Goal: Information Seeking & Learning: Learn about a topic

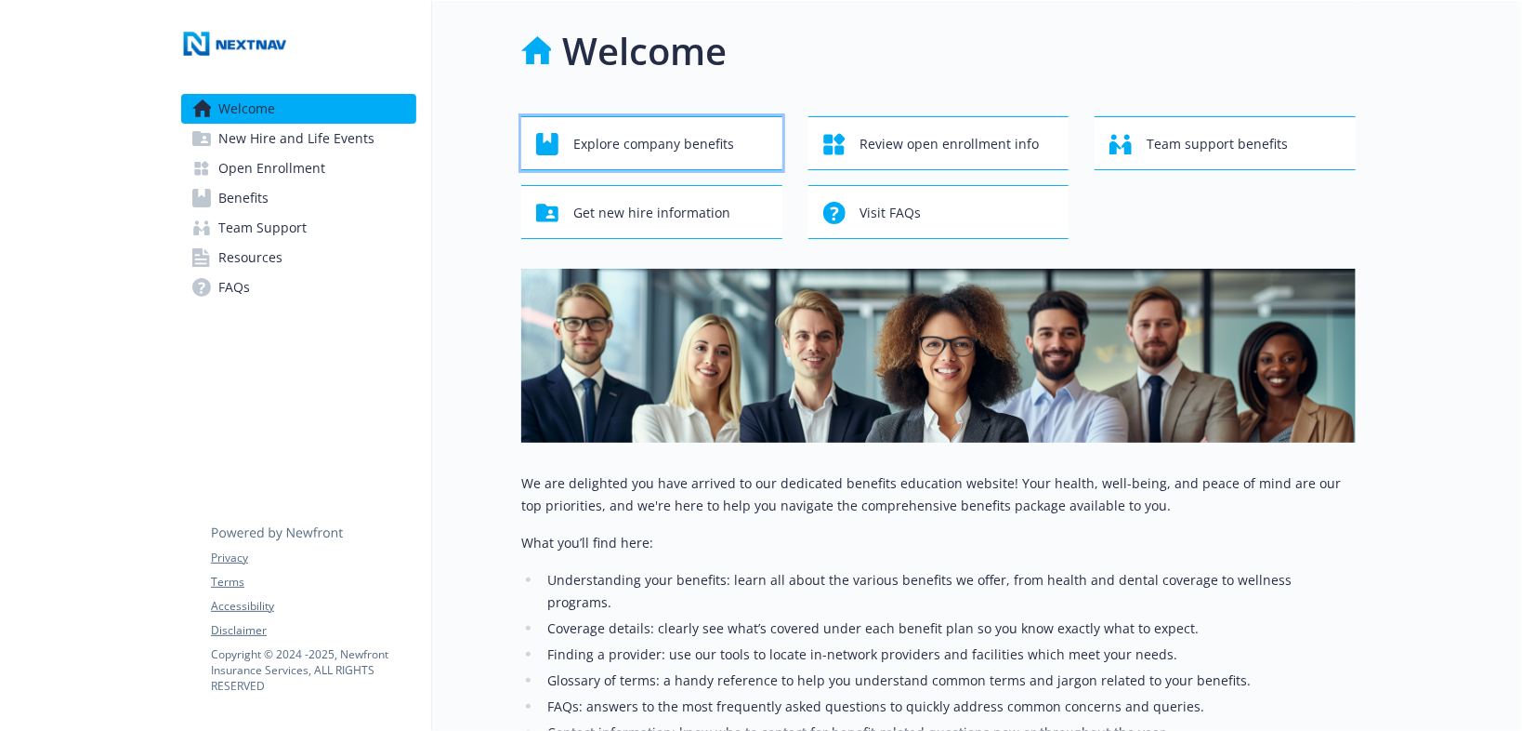
click at [721, 144] on span "Explore company benefits" at bounding box center [653, 143] width 161 height 35
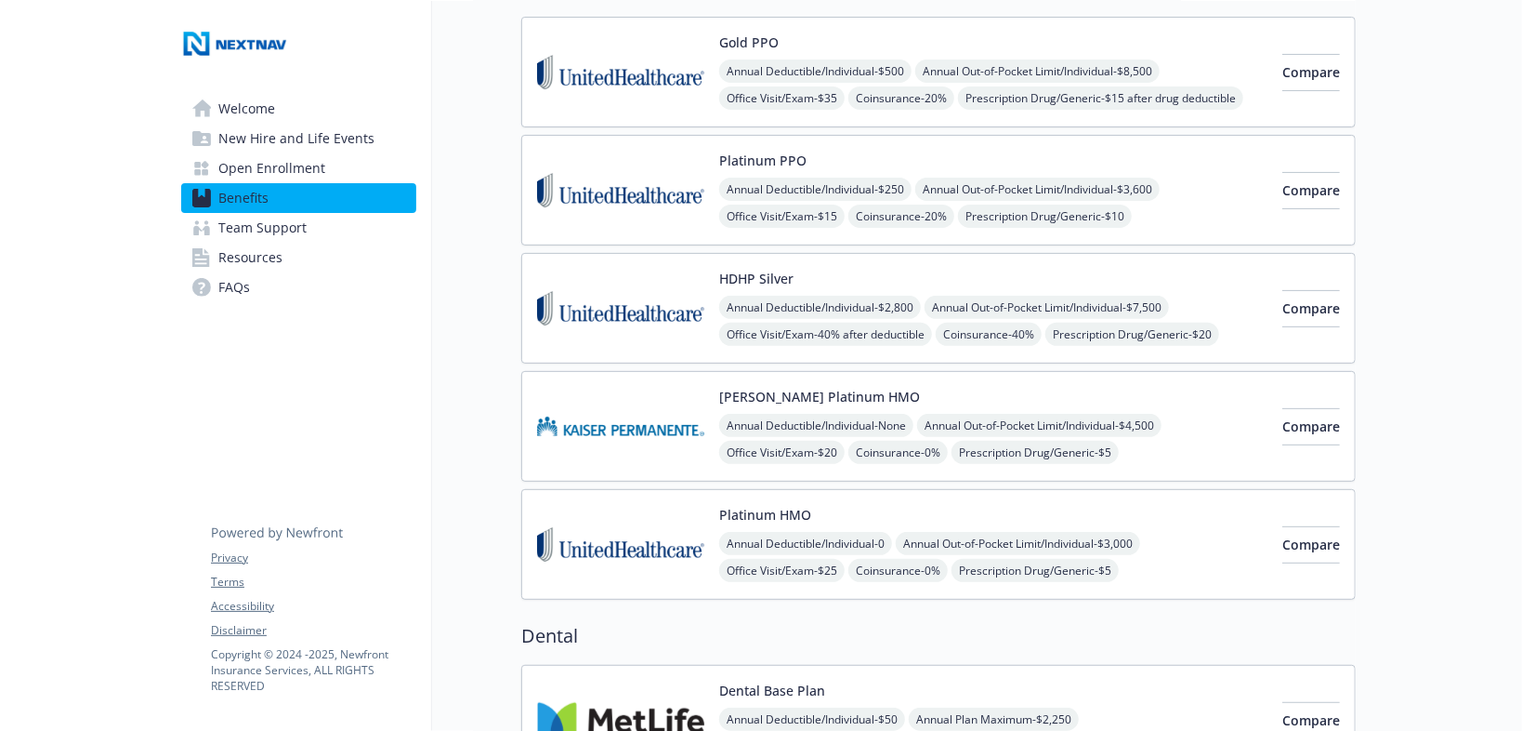
scroll to position [5, 0]
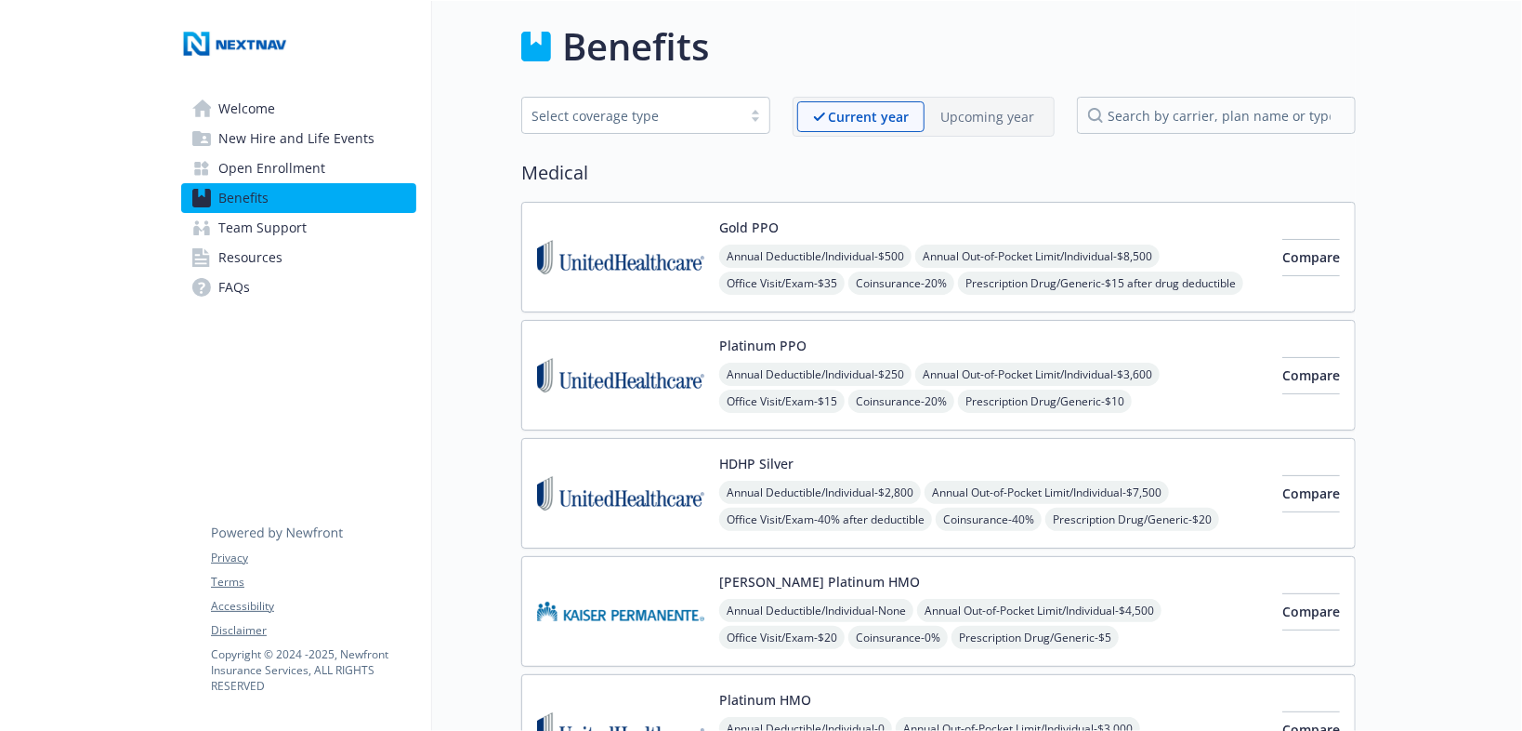
click at [982, 112] on p "Upcoming year" at bounding box center [988, 117] width 94 height 20
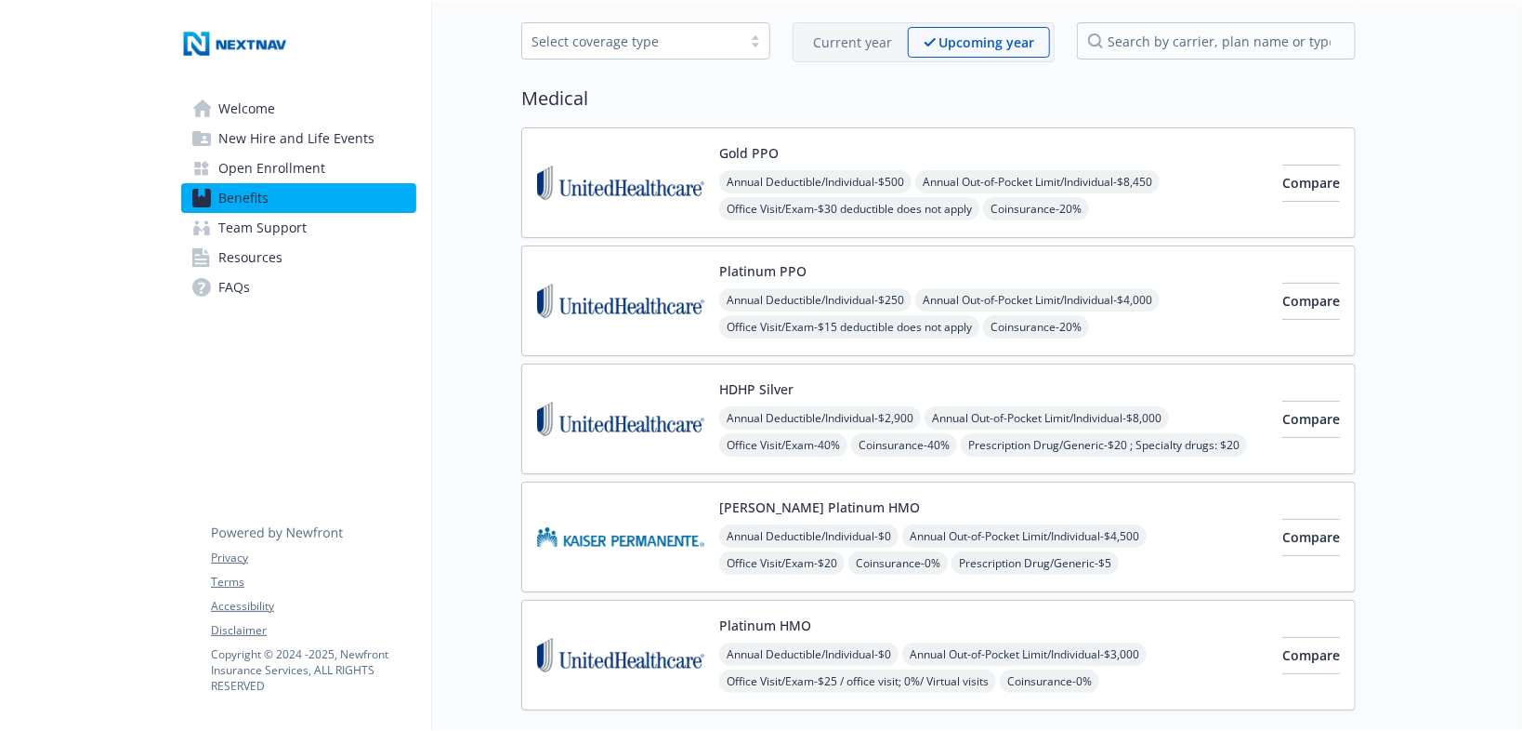
scroll to position [79, 0]
click at [856, 43] on p "Current year" at bounding box center [852, 43] width 79 height 20
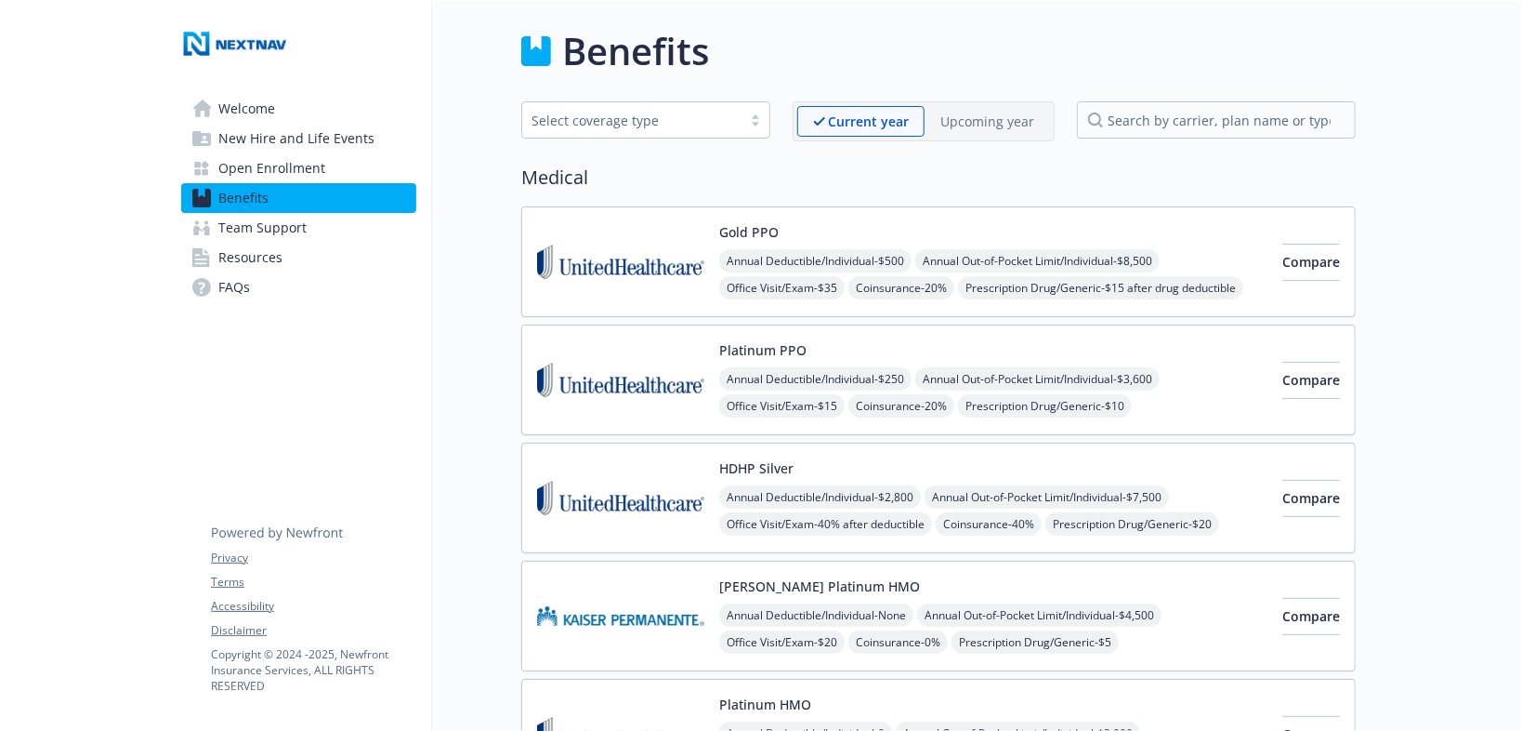
click at [995, 130] on div "Upcoming year" at bounding box center [987, 121] width 125 height 31
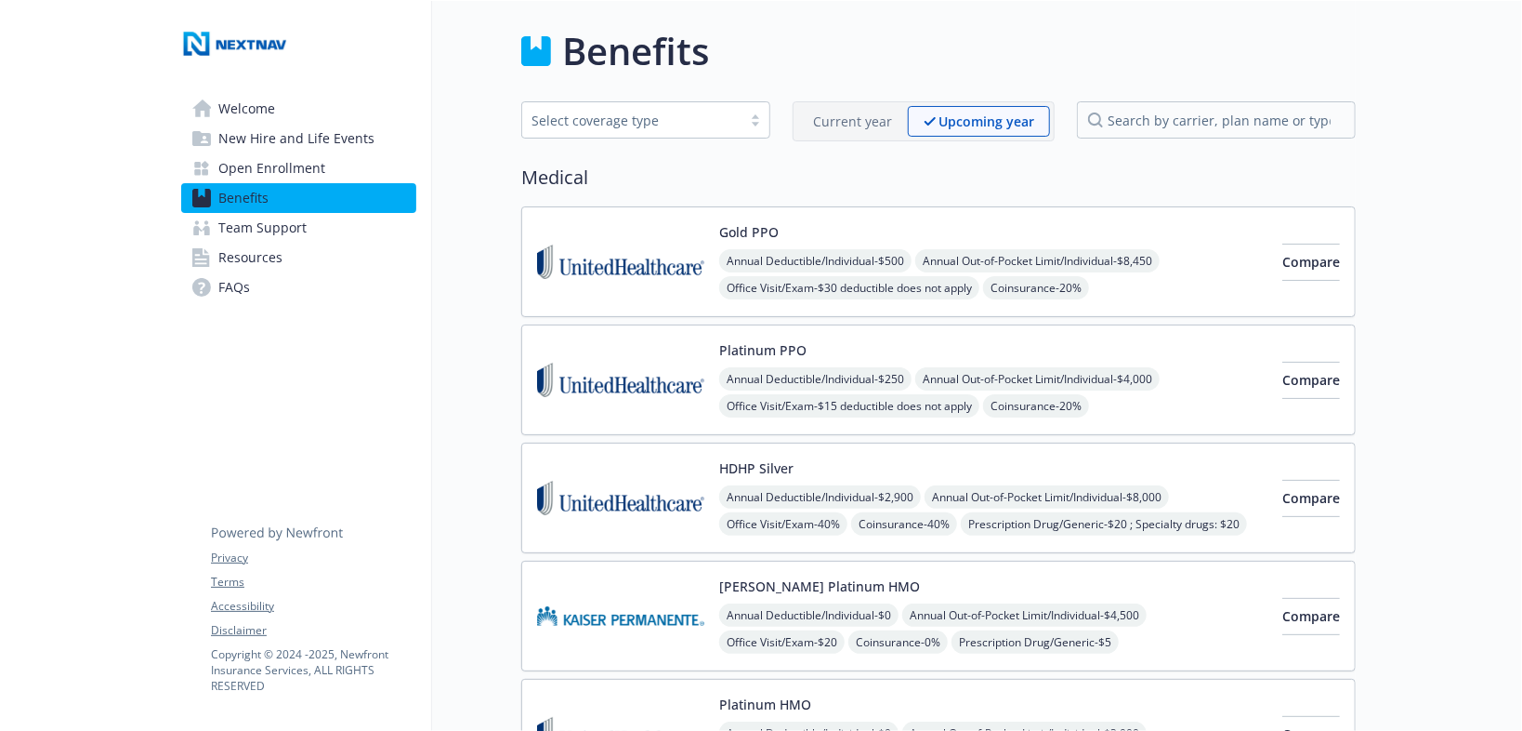
click at [841, 120] on p "Current year" at bounding box center [852, 122] width 79 height 20
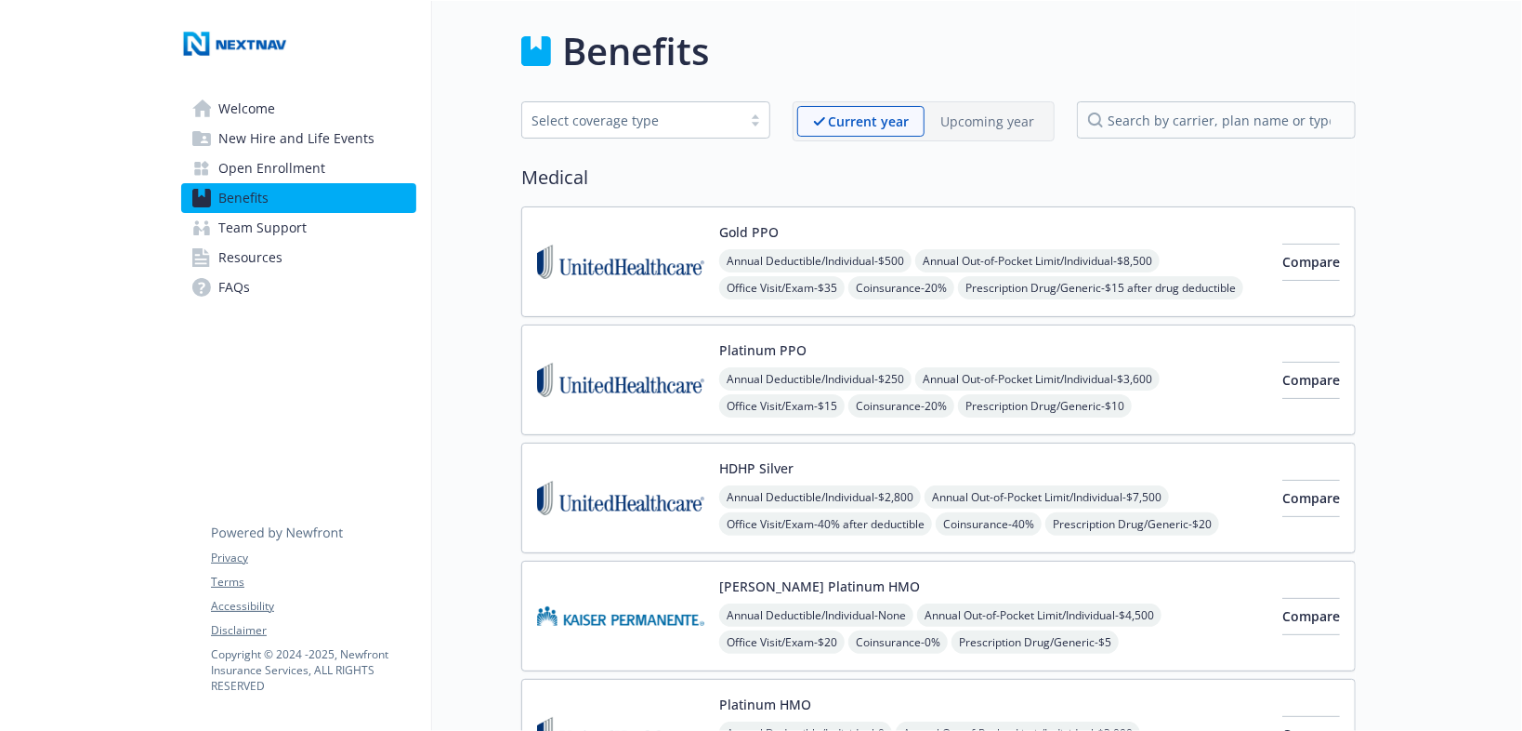
click at [975, 112] on p "Upcoming year" at bounding box center [988, 122] width 94 height 20
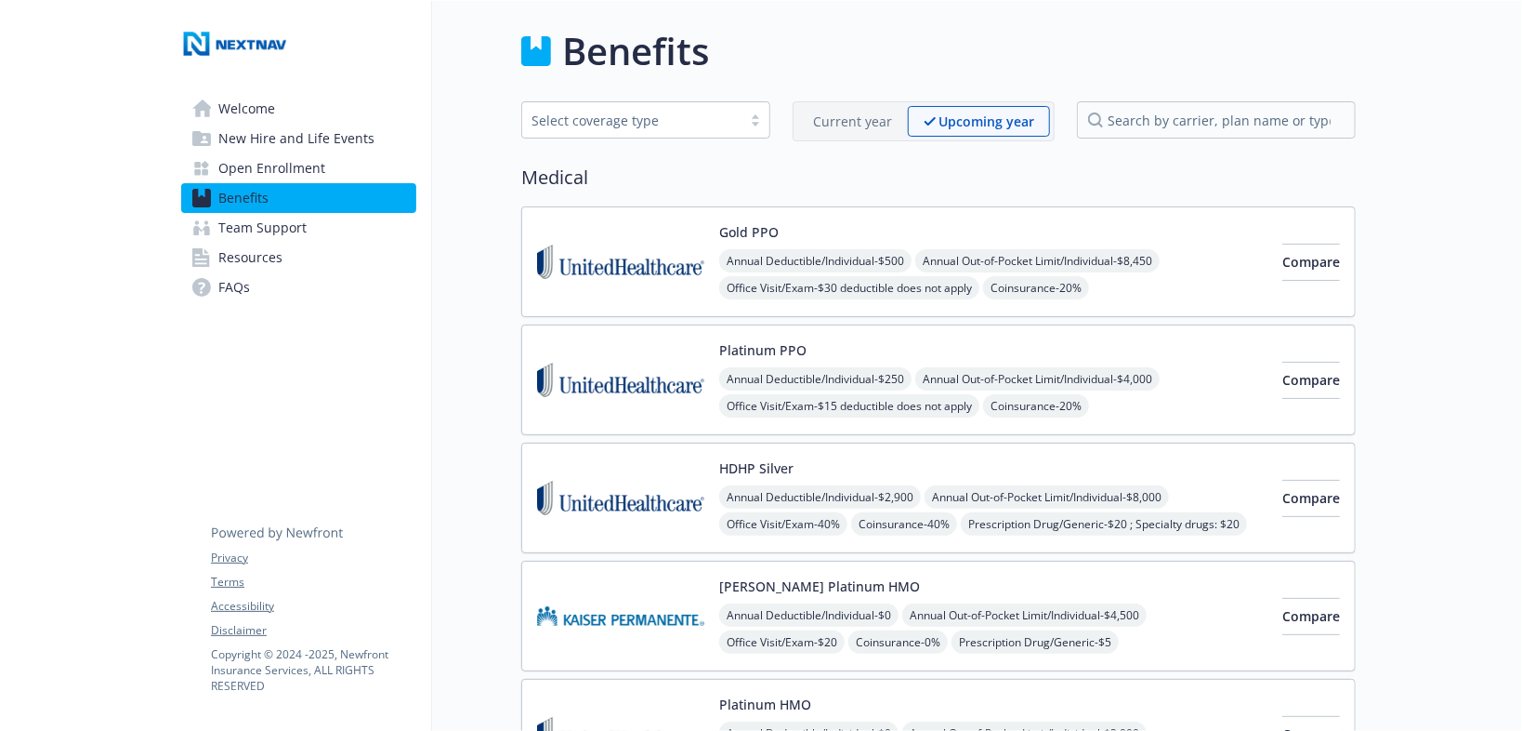
click at [836, 116] on p "Current year" at bounding box center [852, 122] width 79 height 20
